Goal: Task Accomplishment & Management: Manage account settings

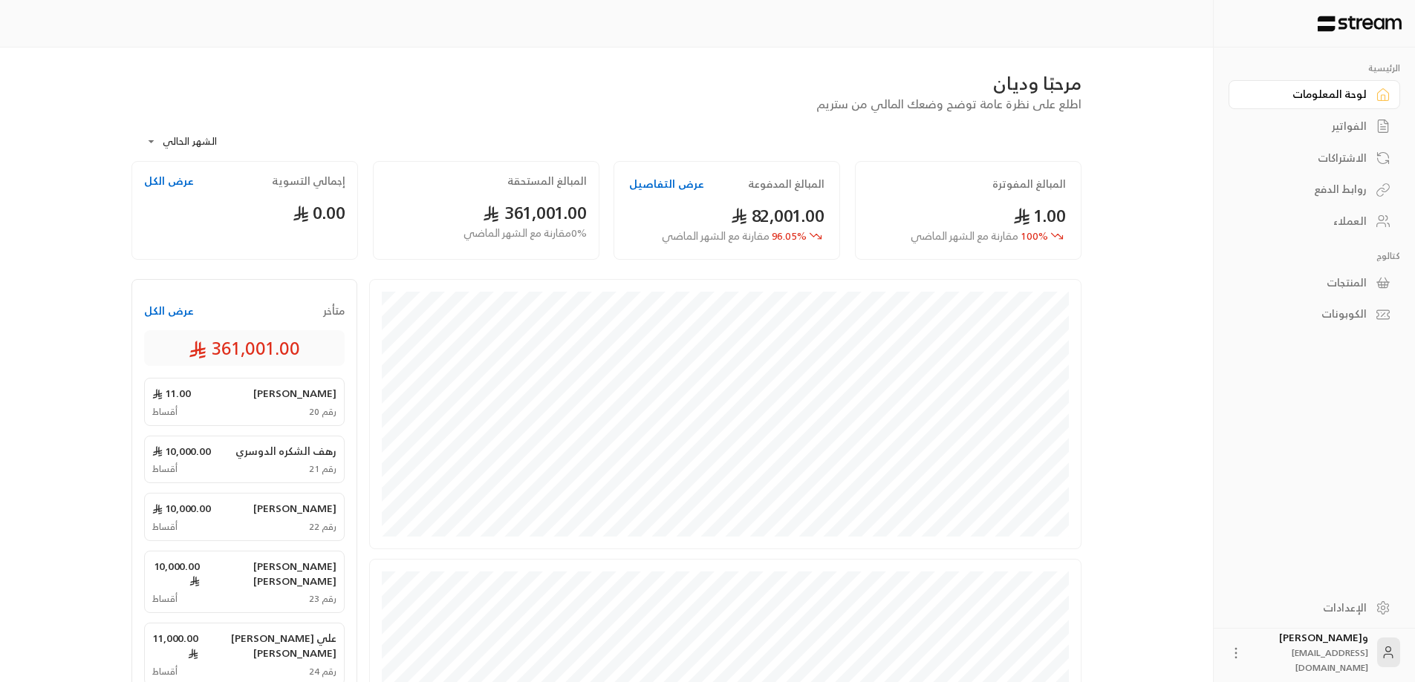
click at [1355, 122] on div "الفواتير" at bounding box center [1307, 126] width 120 height 15
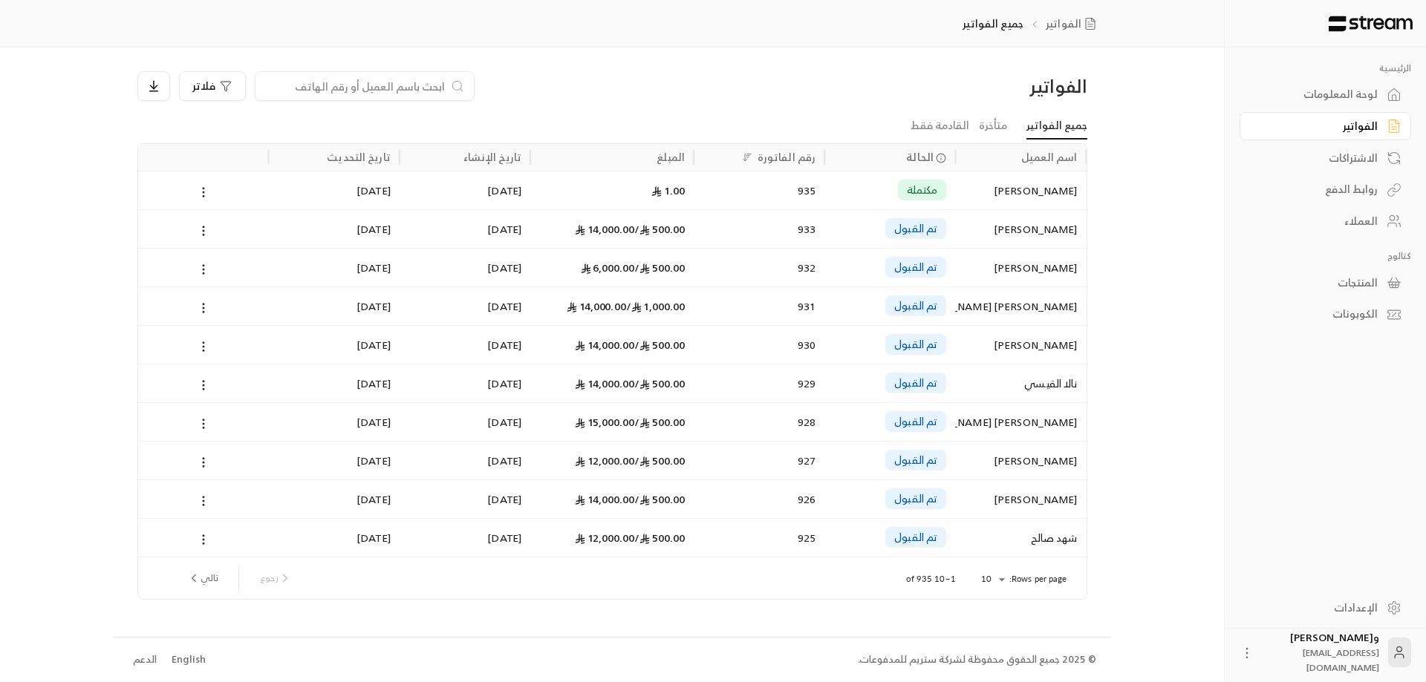
click at [388, 82] on input at bounding box center [354, 86] width 181 height 16
paste input "دورة اللغة الانجليزية ست شهور 1150 دورة اللغة الانجليزية شهرين ونصف المكثفه 920…"
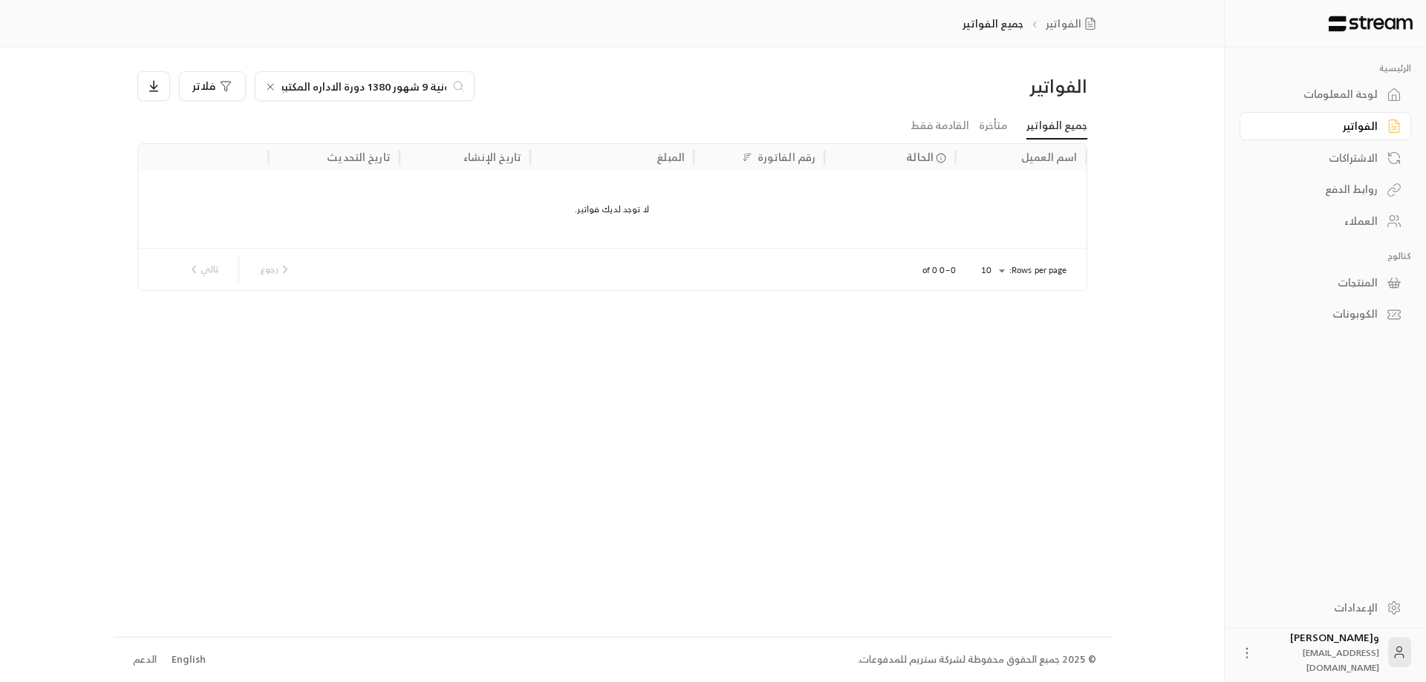
type input "دورة اللغة الانجليزية ست شهور 1150 دورة اللغة الانجليزية شهرين ونصف المكثفه 920…"
click at [270, 86] on icon at bounding box center [270, 87] width 6 height 6
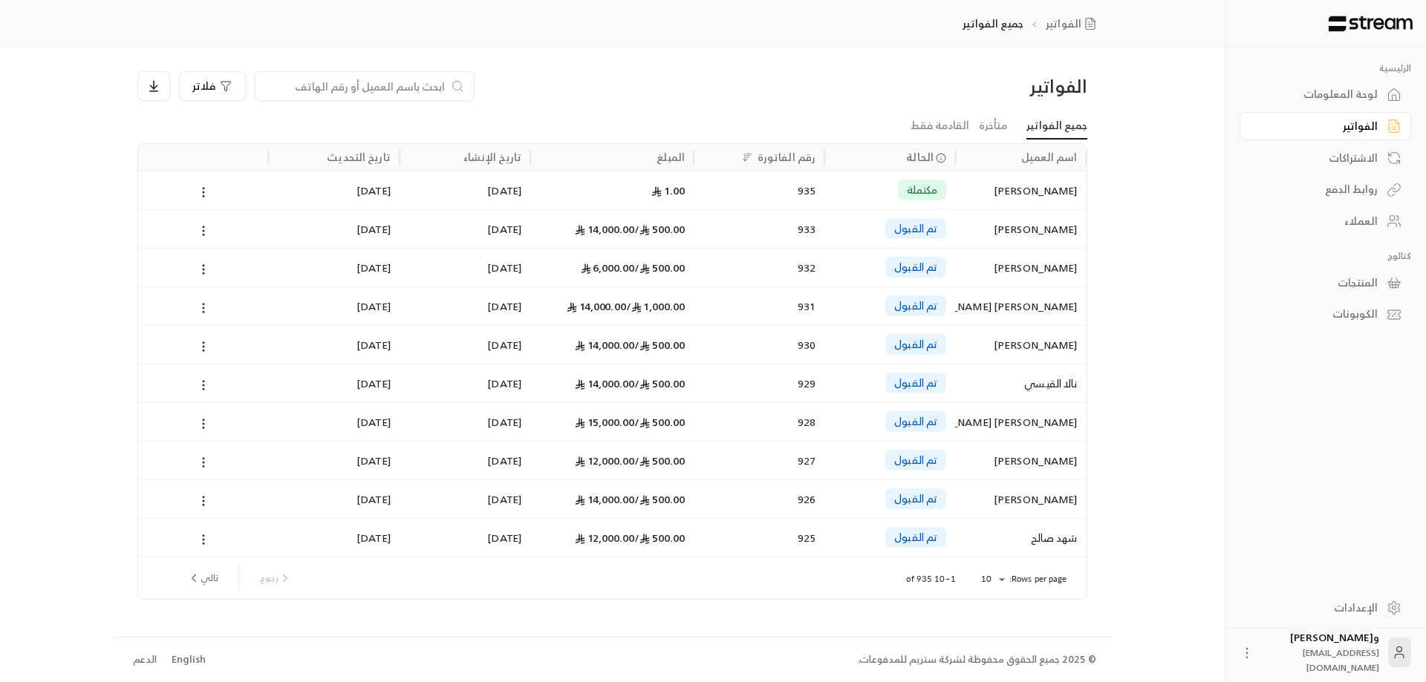
click at [270, 86] on input at bounding box center [354, 86] width 181 height 16
click at [300, 87] on input at bounding box center [354, 86] width 181 height 16
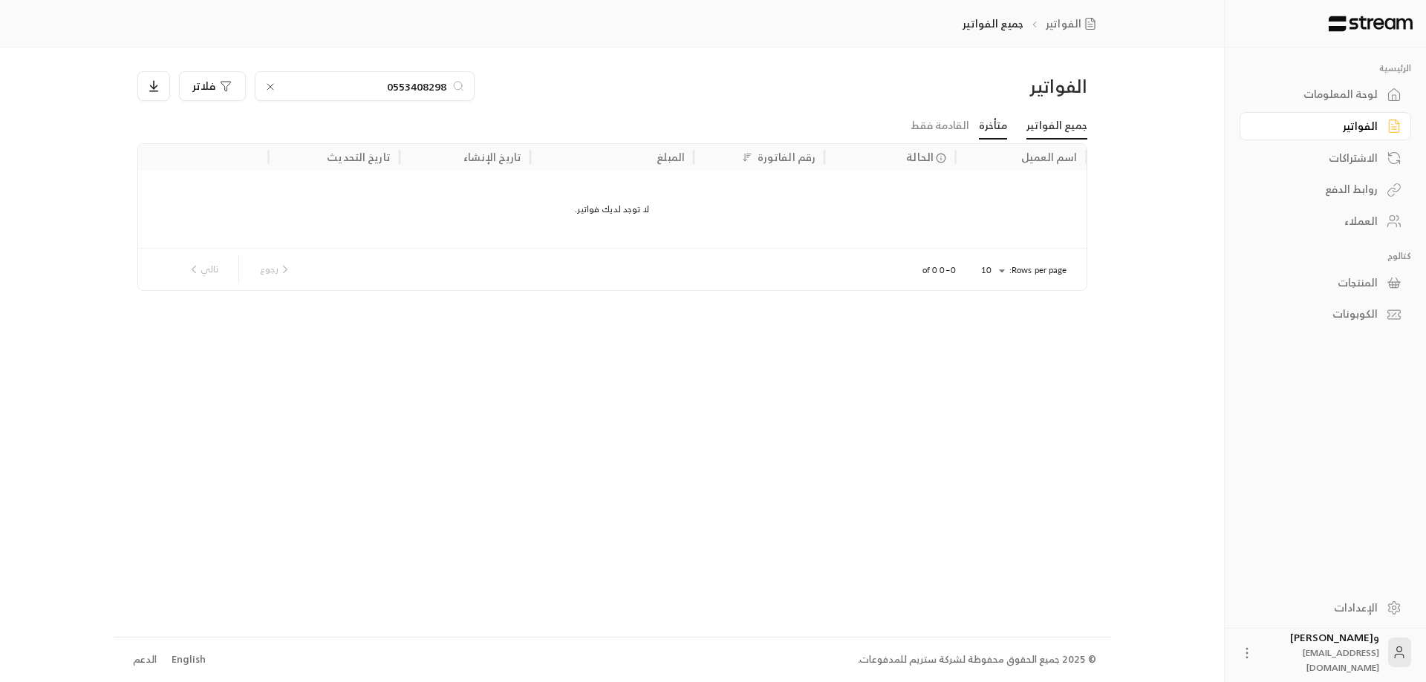
type input "0553408298"
click at [991, 117] on link "متأخرة" at bounding box center [993, 126] width 28 height 27
click at [1376, 224] on div "العملاء" at bounding box center [1318, 221] width 120 height 15
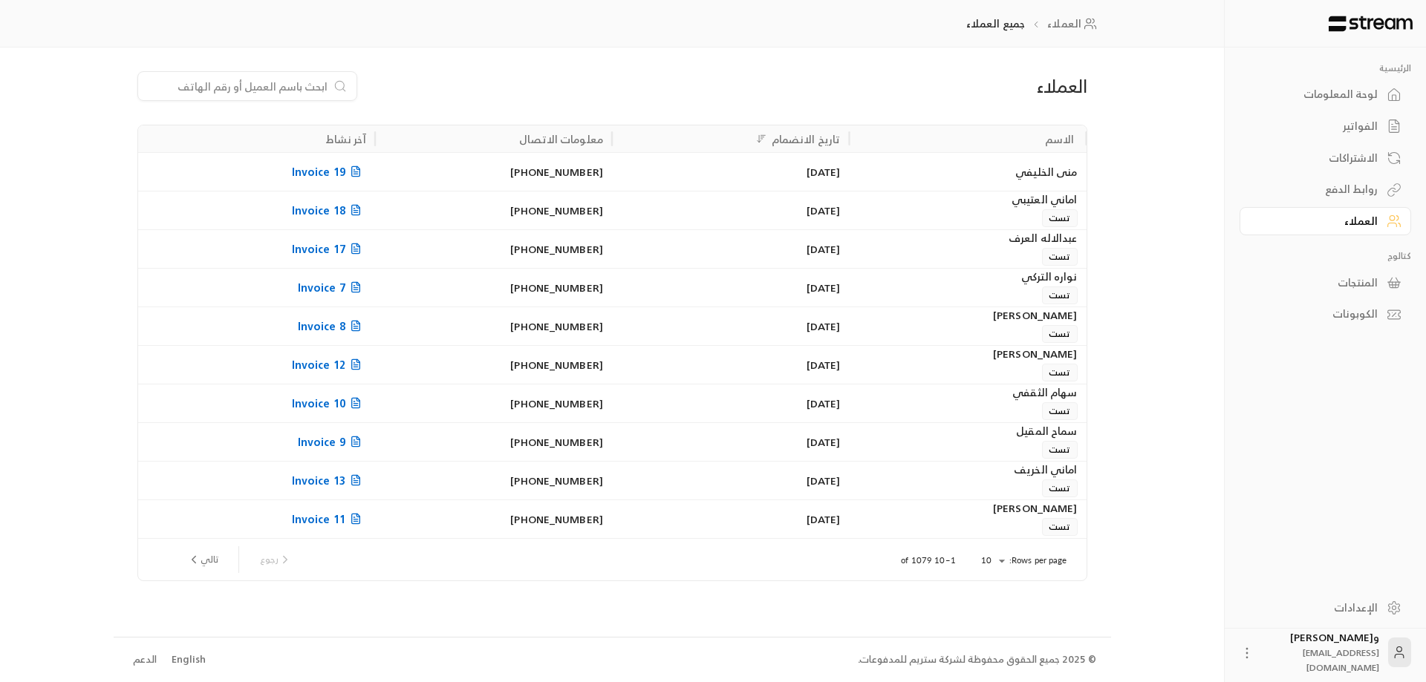
click at [293, 85] on input at bounding box center [237, 86] width 181 height 16
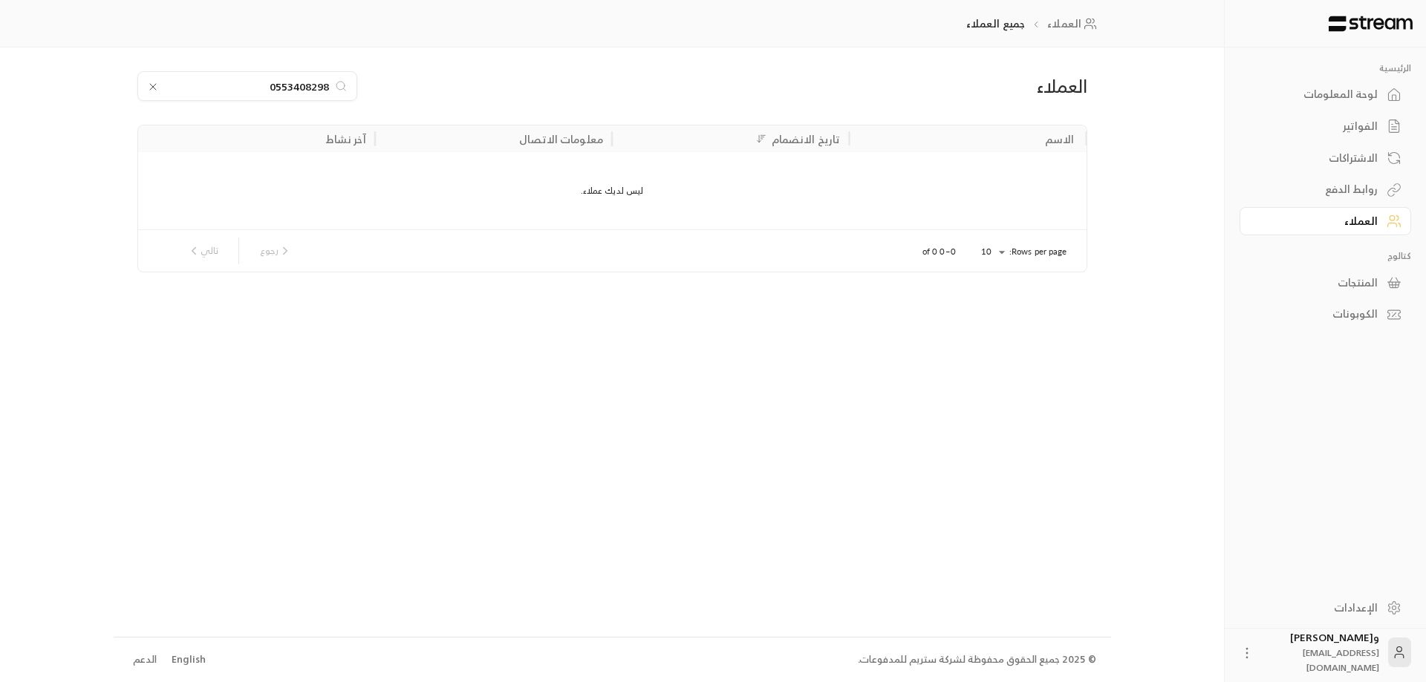
type input "0553408298"
click at [1296, 117] on link "الفواتير" at bounding box center [1325, 126] width 172 height 29
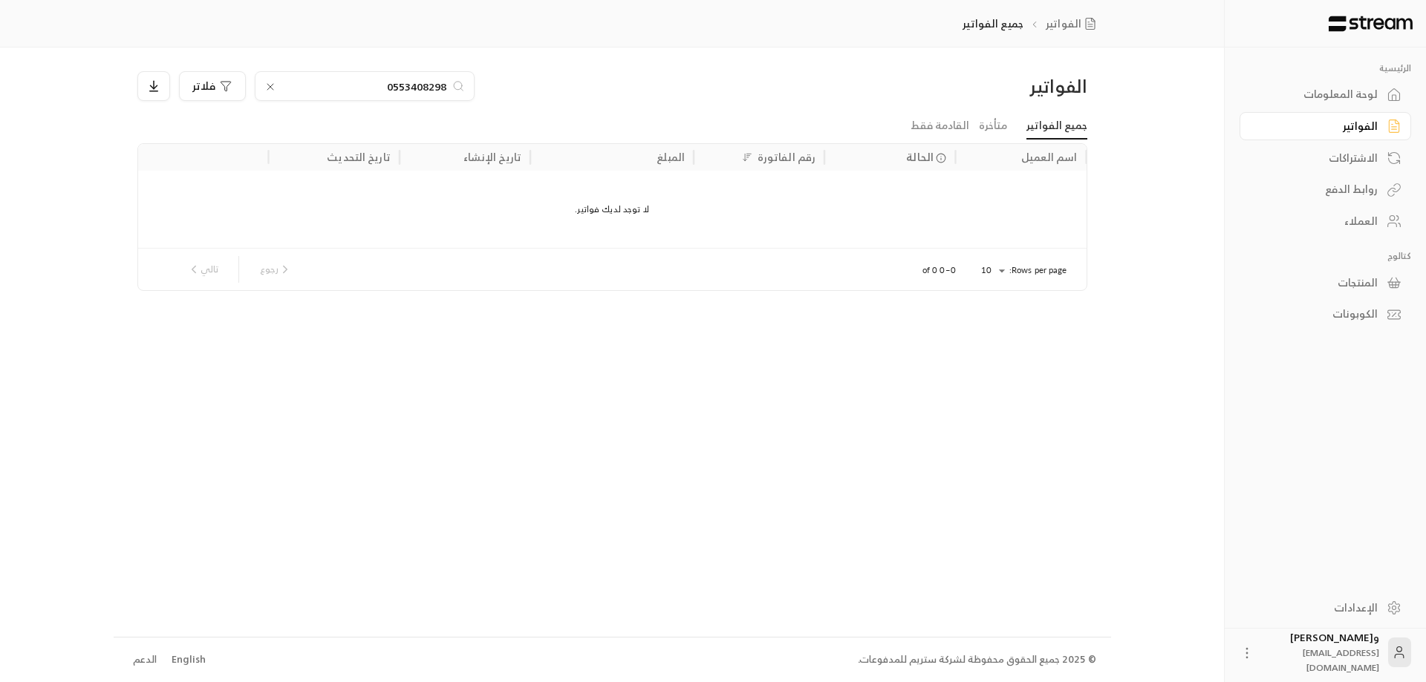
click at [1344, 91] on div "لوحة المعلومات" at bounding box center [1318, 94] width 120 height 15
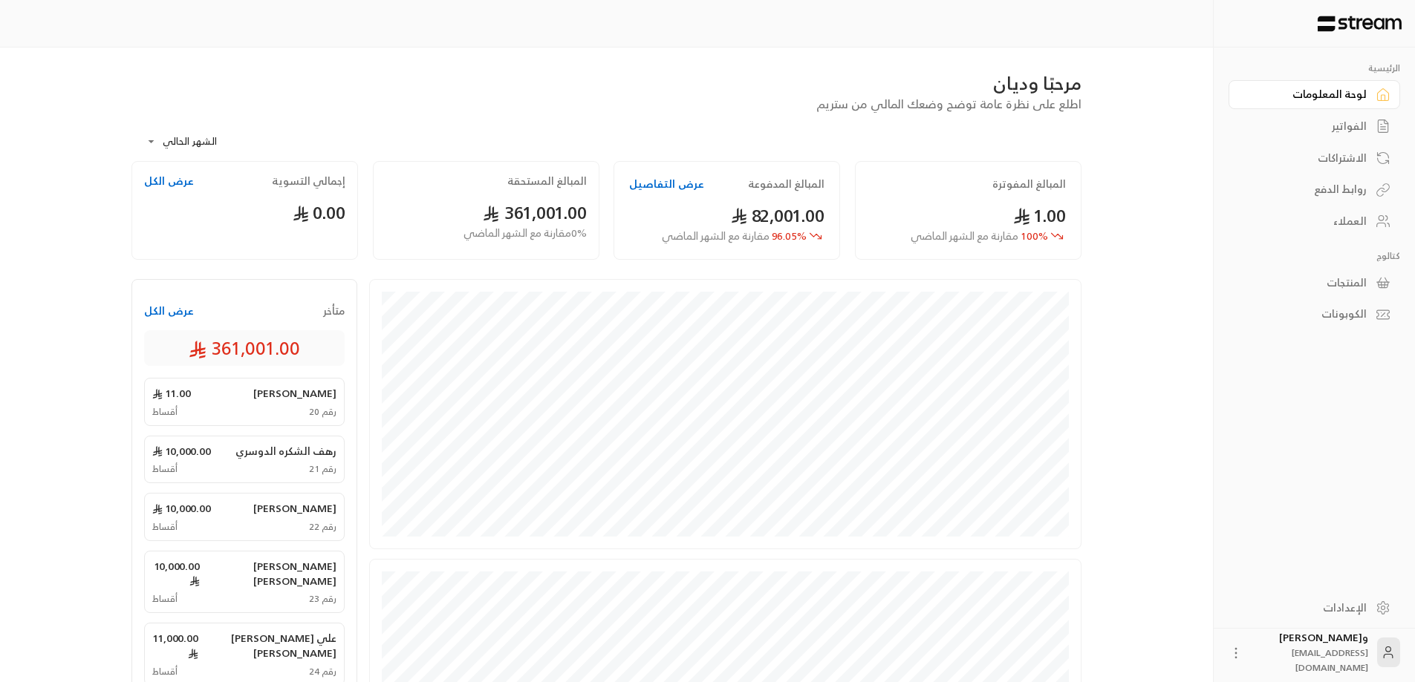
click at [1354, 125] on div "الفواتير" at bounding box center [1307, 126] width 120 height 15
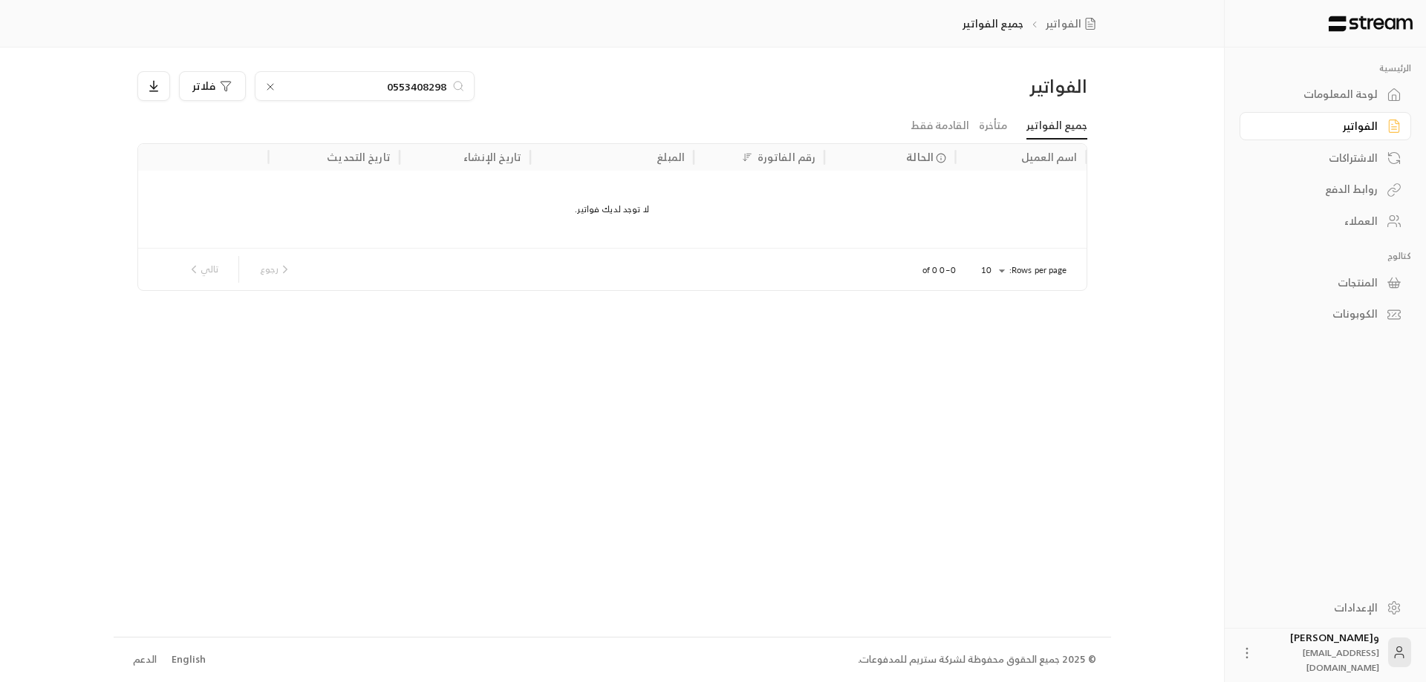
click at [266, 86] on icon at bounding box center [270, 87] width 12 height 12
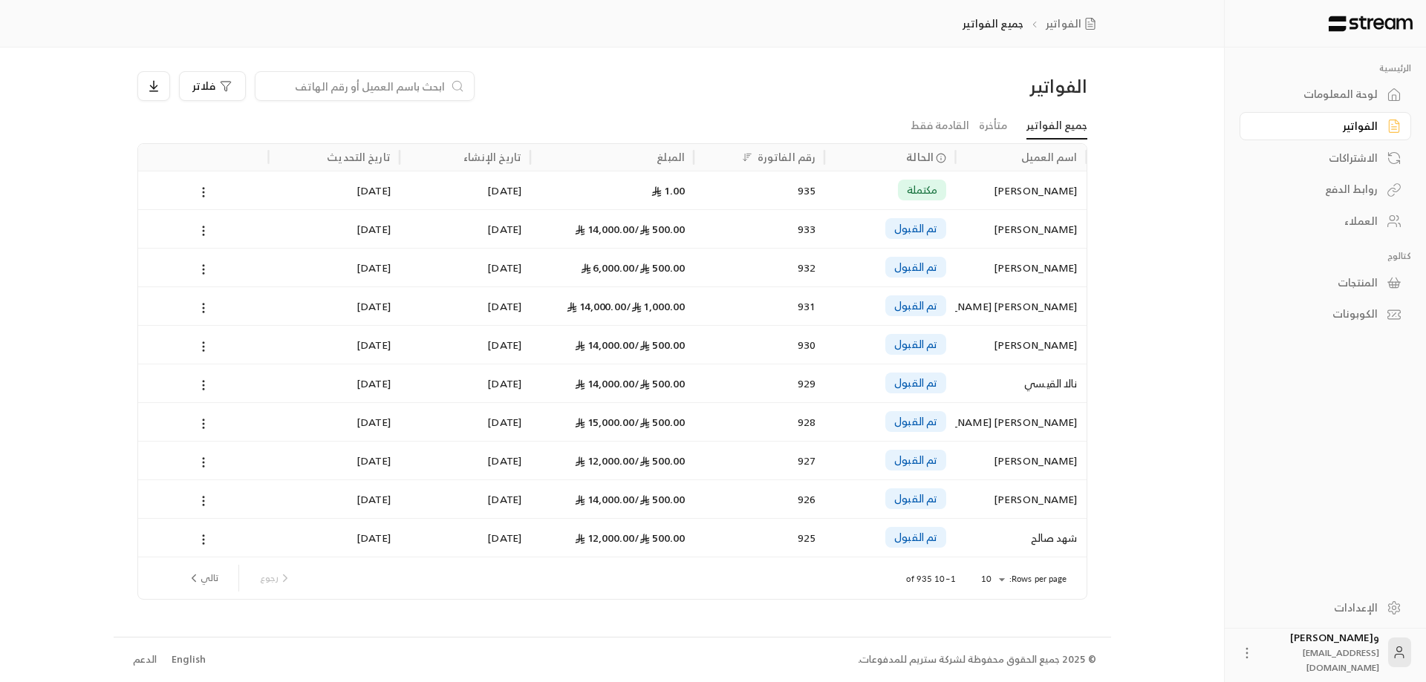
paste input "[PERSON_NAME]"
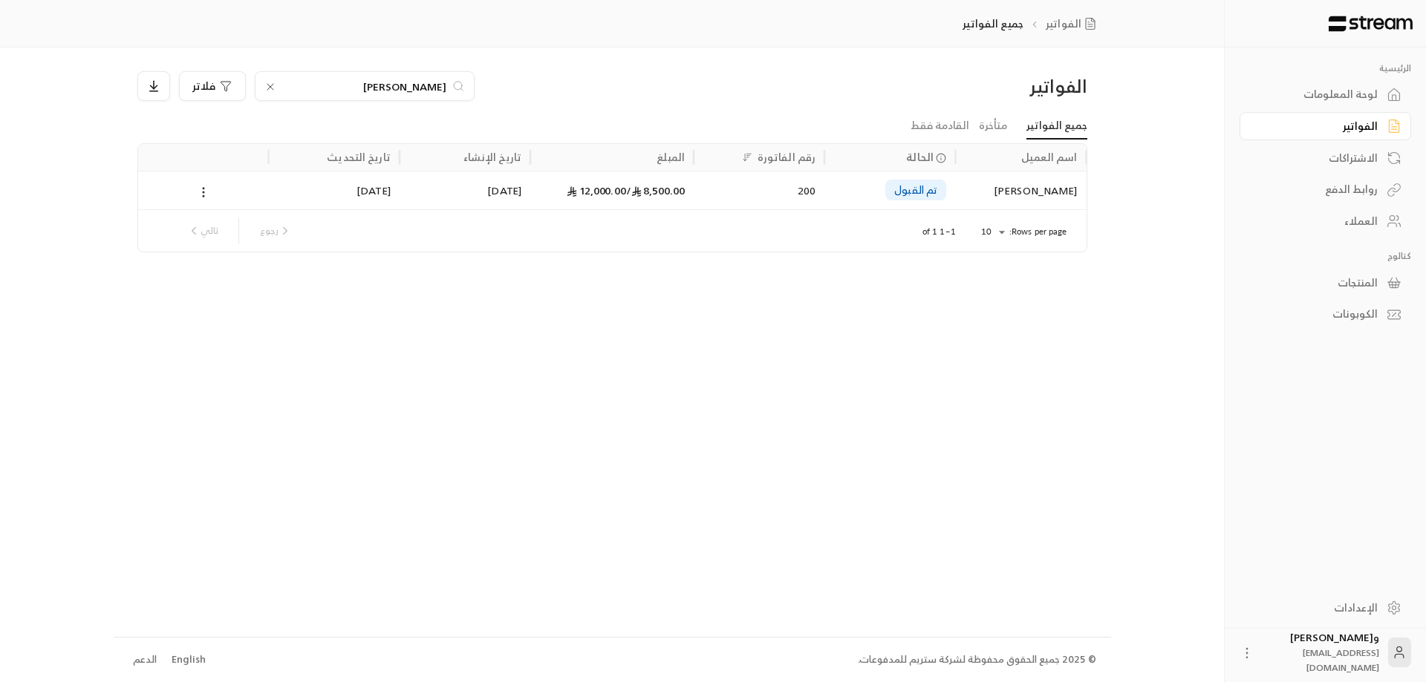
type input "[PERSON_NAME]"
click at [1021, 168] on div "اسم العميل" at bounding box center [1020, 157] width 113 height 27
click at [1034, 185] on div "[PERSON_NAME]" at bounding box center [1020, 191] width 113 height 38
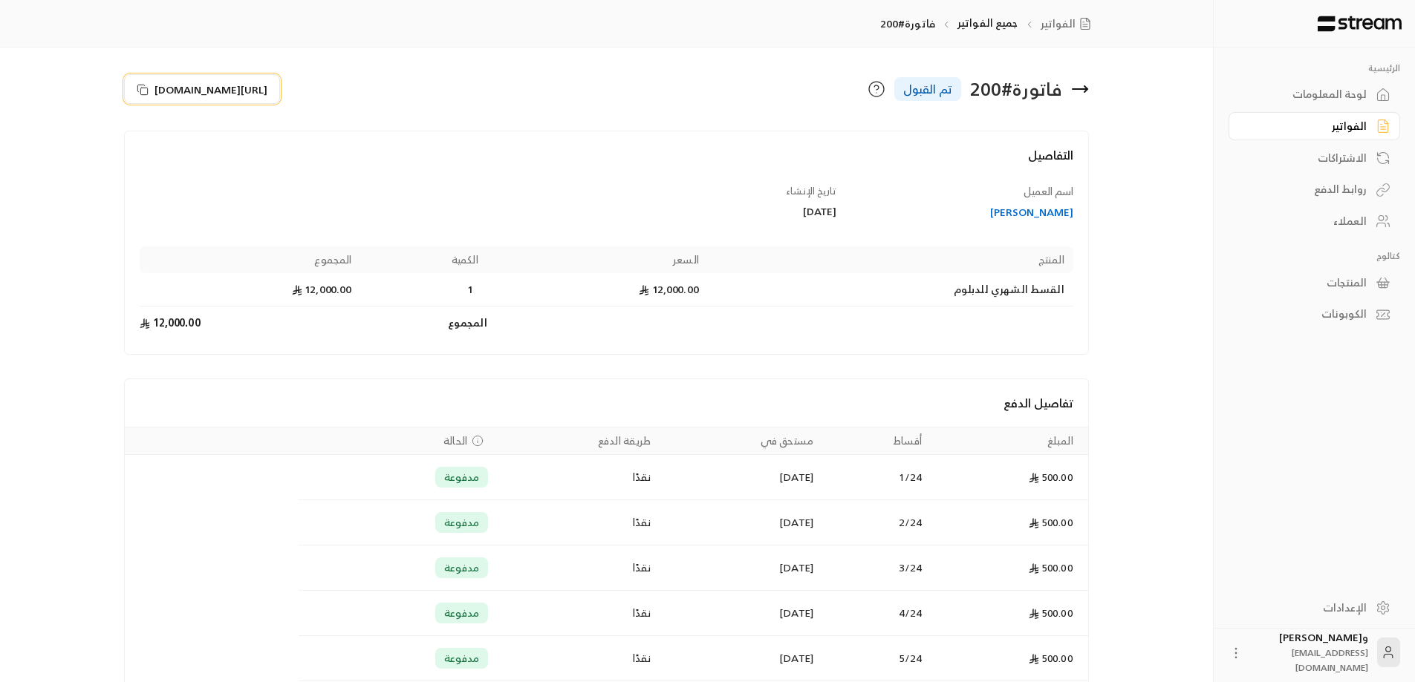
click at [209, 88] on span "[URL][DOMAIN_NAME]" at bounding box center [210, 90] width 113 height 16
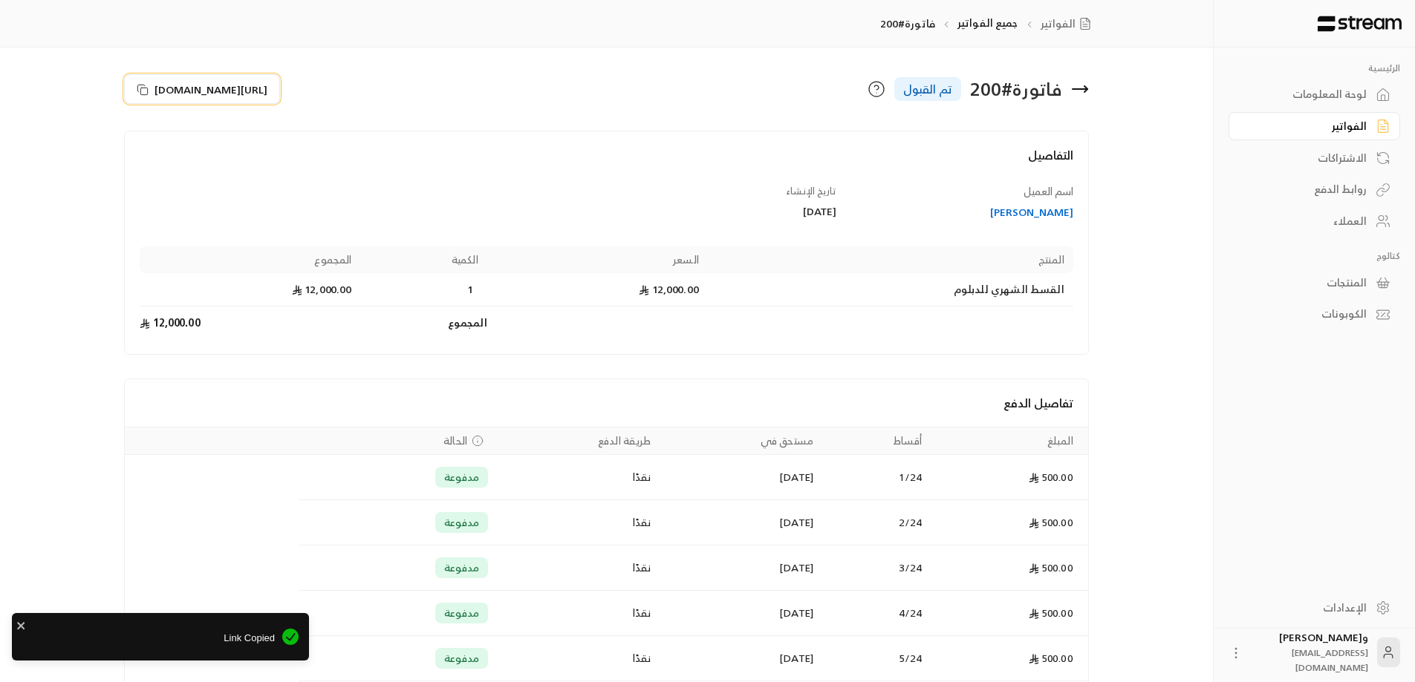
click at [146, 86] on icon at bounding box center [143, 90] width 12 height 12
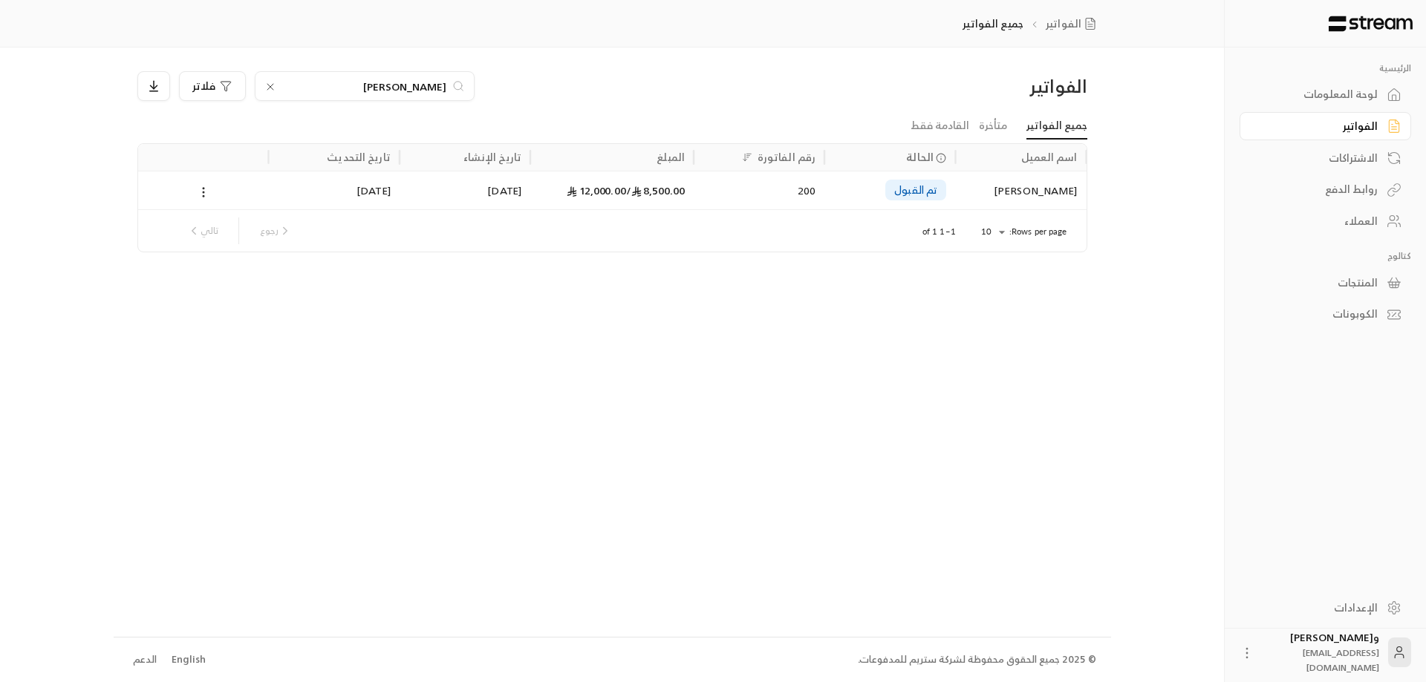
click at [272, 87] on icon at bounding box center [270, 87] width 12 height 12
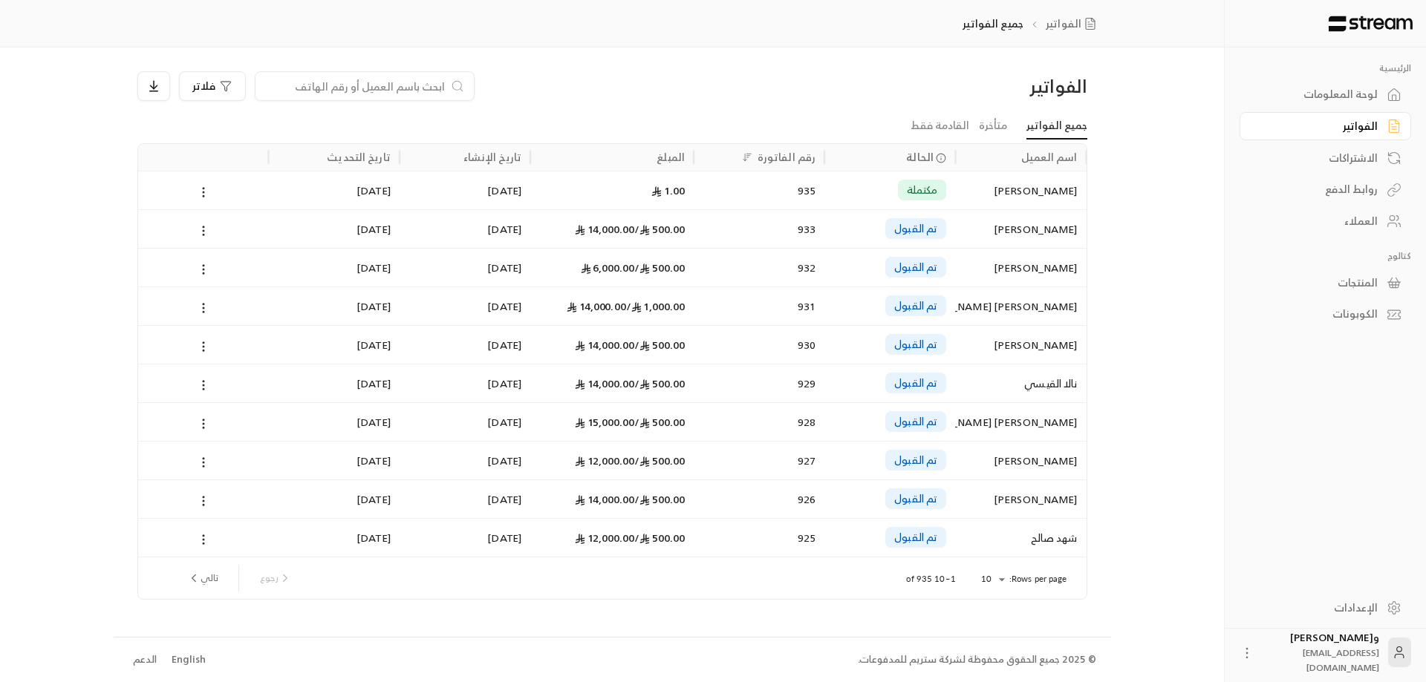
paste input "[PERSON_NAME]"
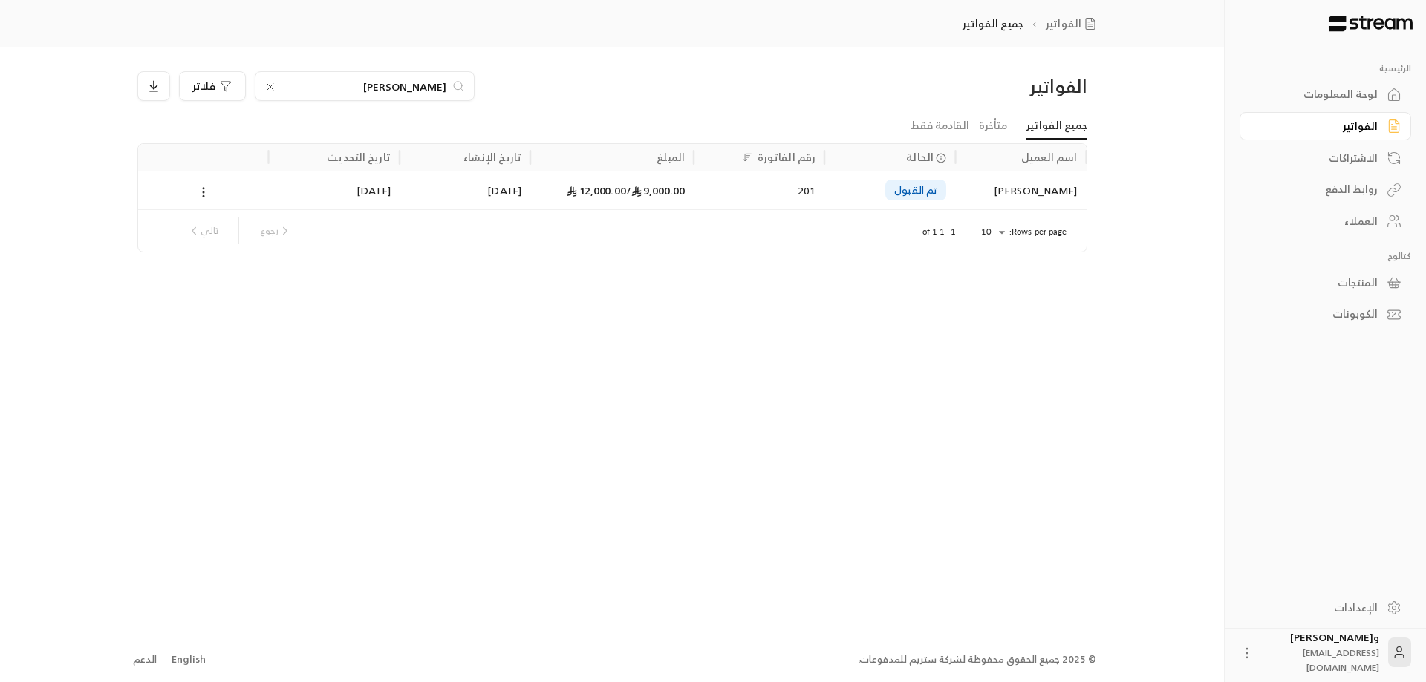
type input "[PERSON_NAME]"
click at [999, 194] on div "[PERSON_NAME]" at bounding box center [1020, 191] width 113 height 38
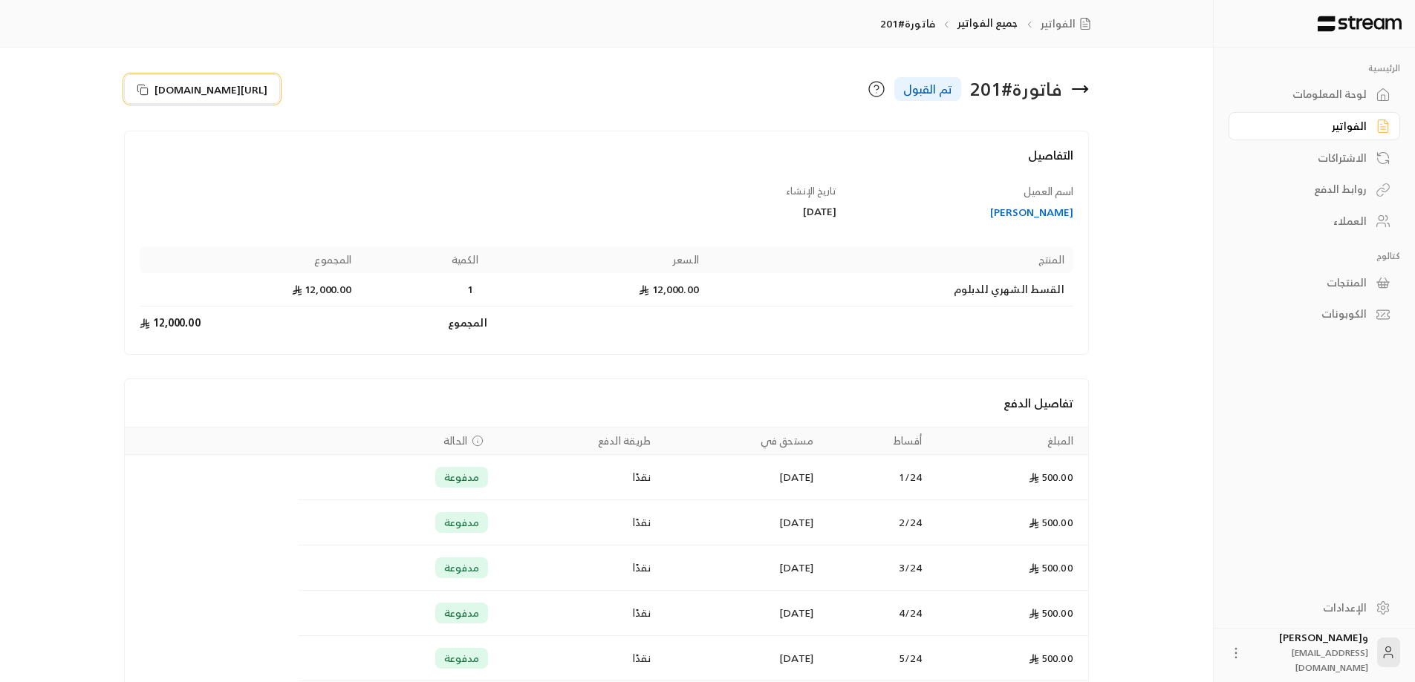
click at [143, 89] on icon at bounding box center [143, 90] width 12 height 12
click at [144, 93] on icon at bounding box center [143, 90] width 12 height 12
click at [138, 90] on icon at bounding box center [141, 88] width 7 height 7
